Goal: Information Seeking & Learning: Learn about a topic

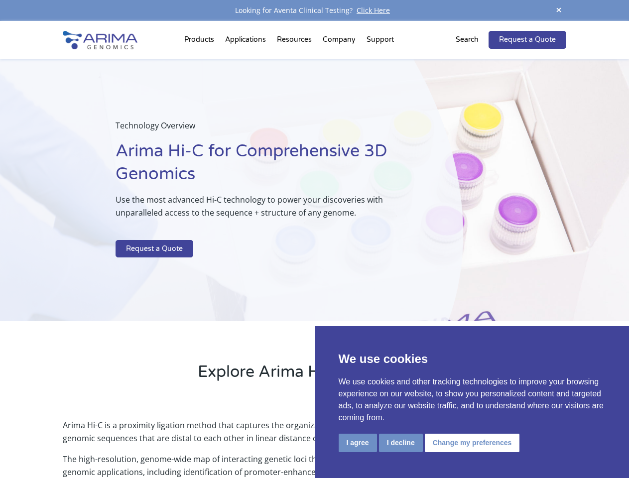
click at [314, 239] on p at bounding box center [264, 233] width 297 height 13
click at [358, 443] on button "I agree" at bounding box center [358, 443] width 38 height 18
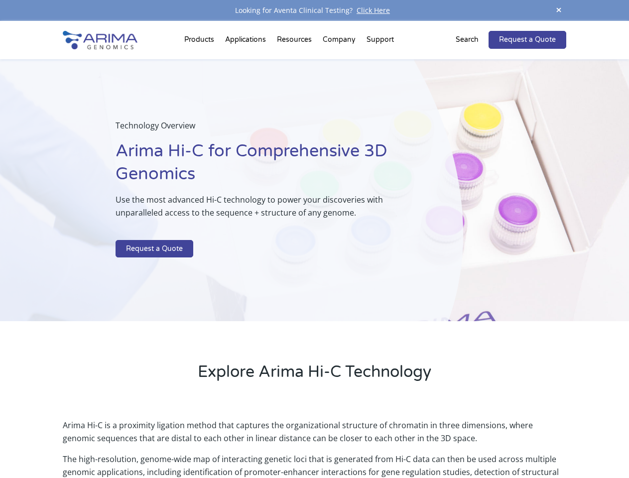
click at [401, 443] on p "Arima Hi-C is a proximity ligation method that captures the organizational stru…" at bounding box center [314, 436] width 503 height 34
click at [471, 443] on p "Arima Hi-C is a proximity ligation method that captures the organizational stru…" at bounding box center [314, 436] width 503 height 34
click at [559, 10] on span at bounding box center [558, 10] width 15 height 13
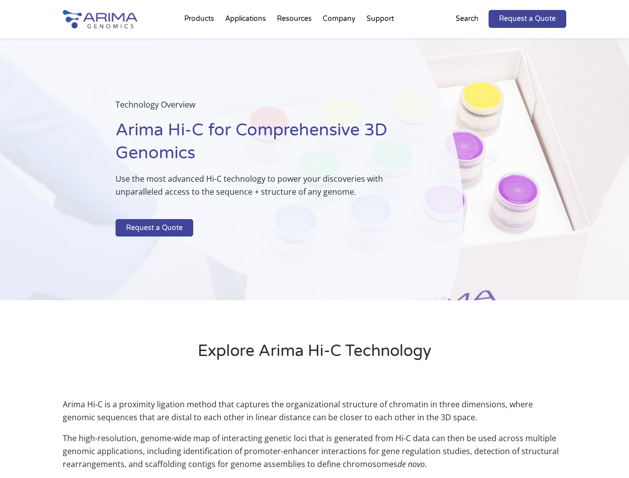
click at [314, 250] on div "Technology Overview Arima Hi-C for Comprehensive 3D Genomics Use the most advan…" at bounding box center [231, 169] width 463 height 263
click at [201, 42] on div "Technology Overview Arima Hi-C for Comprehensive 3D Genomics Use the most advan…" at bounding box center [231, 169] width 463 height 263
click at [295, 42] on div "Technology Overview Arima Hi-C for Comprehensive 3D Genomics Use the most advan…" at bounding box center [231, 169] width 463 height 263
click at [340, 42] on div "Technology Overview Arima Hi-C for Comprehensive 3D Genomics Use the most advan…" at bounding box center [231, 169] width 463 height 263
click at [380, 42] on div "Technology Overview Arima Hi-C for Comprehensive 3D Genomics Use the most advan…" at bounding box center [231, 169] width 463 height 263
